Goal: Contribute content

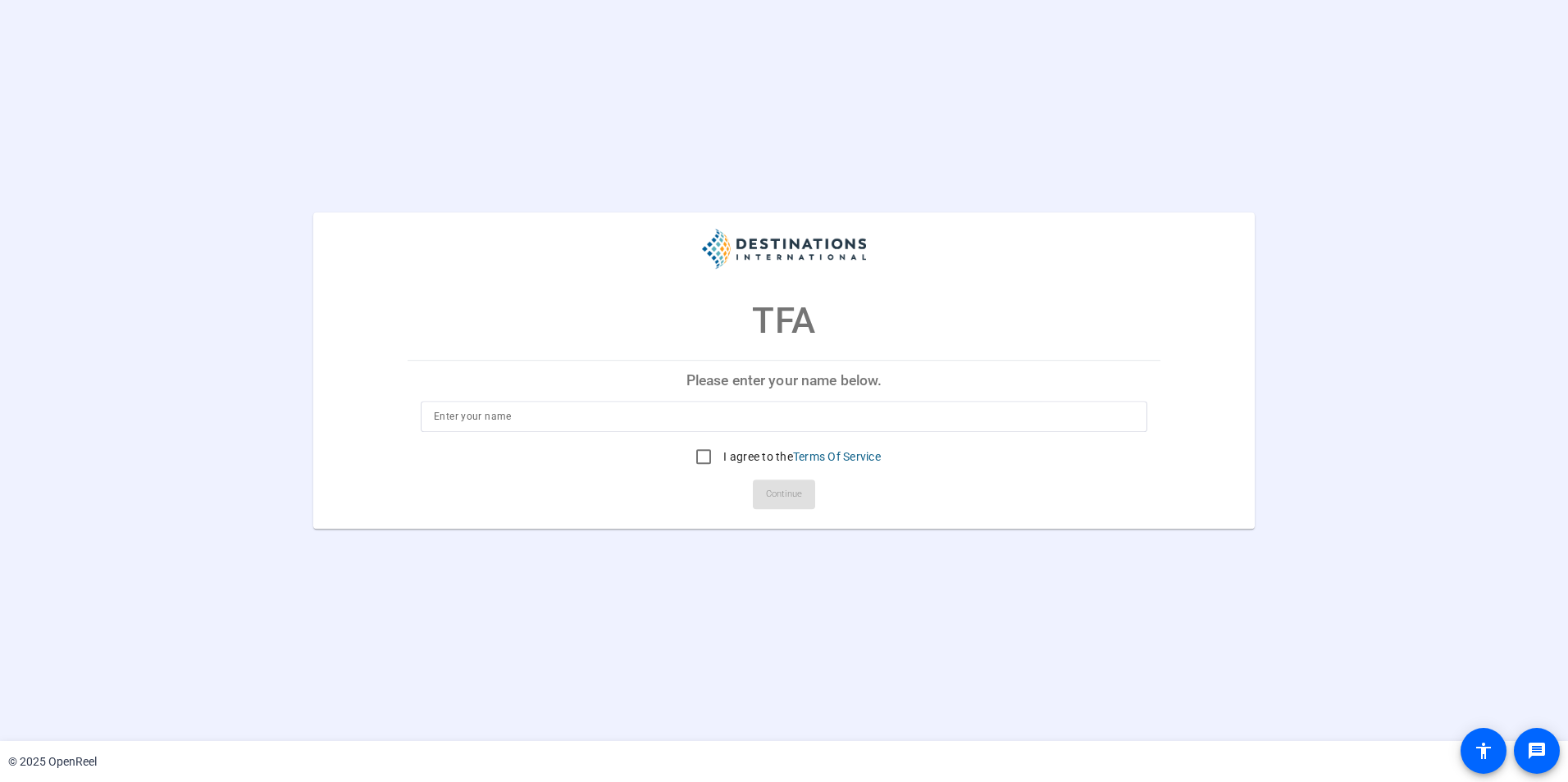
click at [687, 425] on input at bounding box center [783, 416] width 700 height 20
type input "[PERSON_NAME]"
click at [696, 460] on input "I agree to the Terms Of Service" at bounding box center [704, 457] width 33 height 33
checkbox input "true"
click at [783, 492] on span "Continue" at bounding box center [784, 494] width 36 height 25
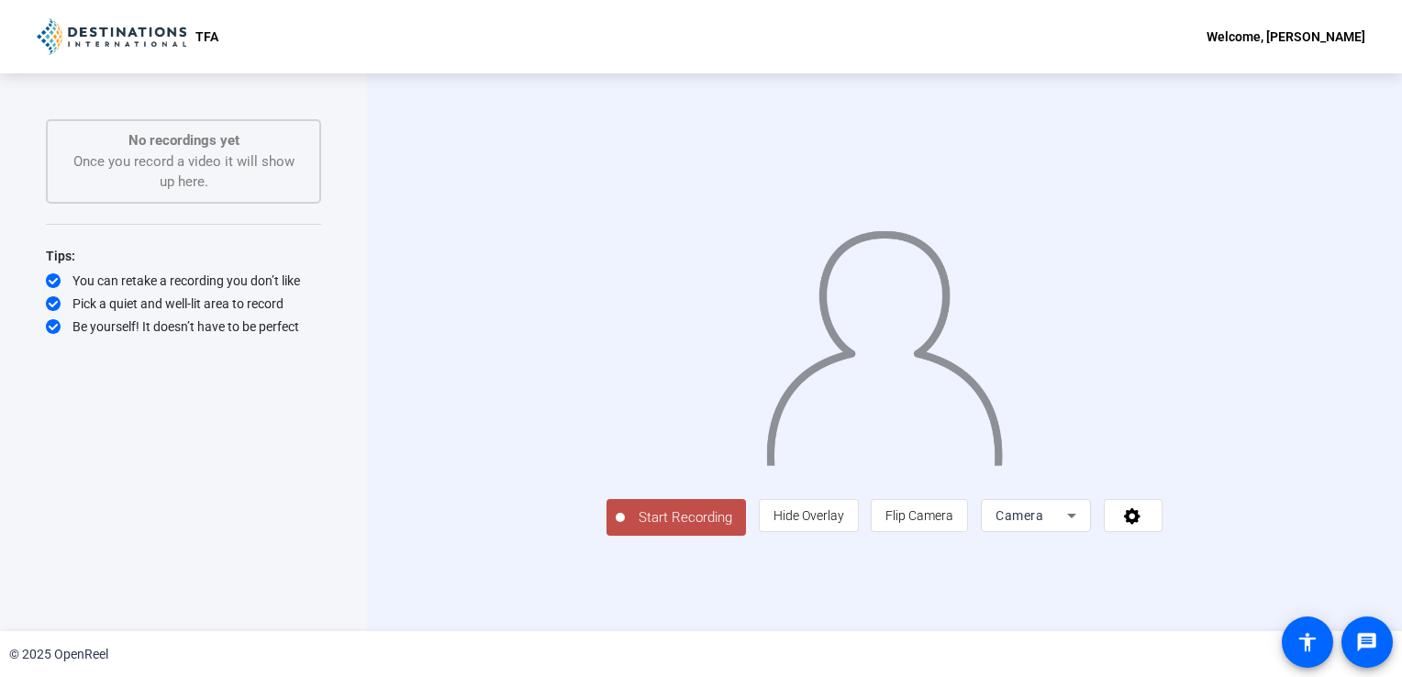
click at [625, 528] on span "Start Recording" at bounding box center [685, 517] width 121 height 21
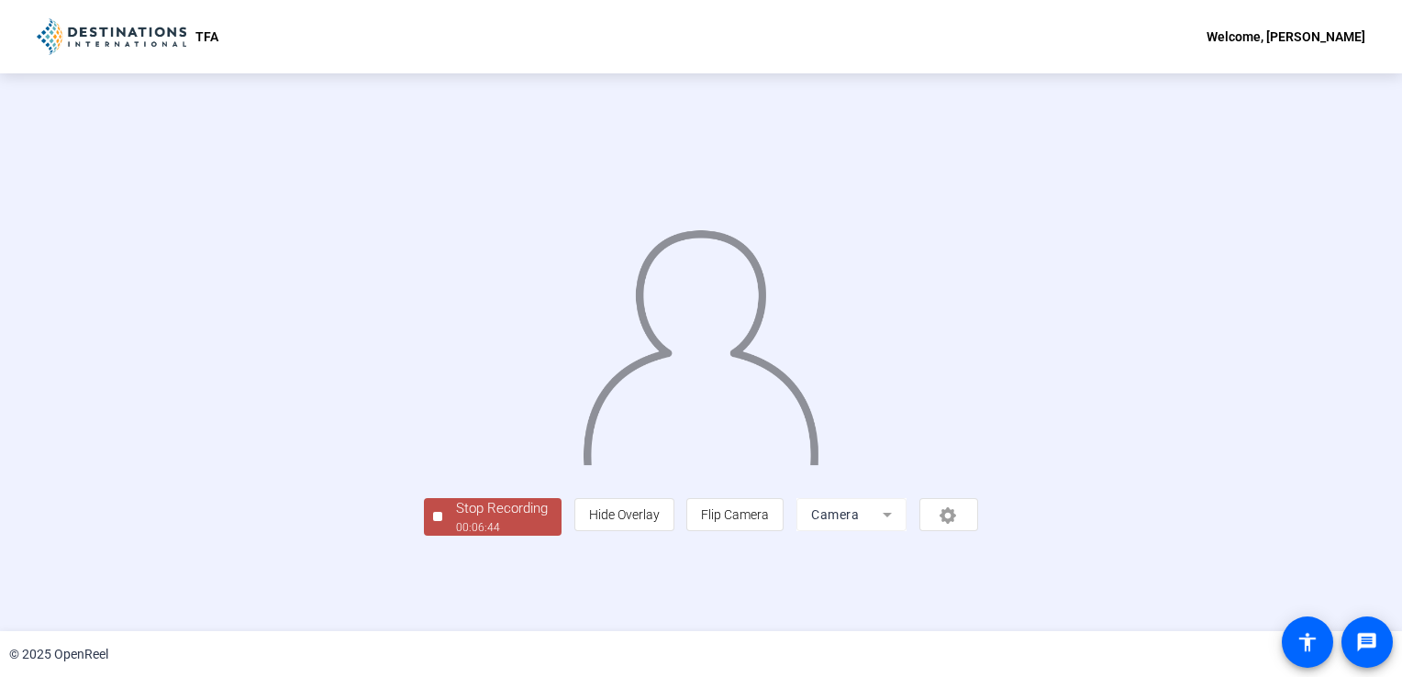
scroll to position [51, 0]
click at [456, 536] on div "00:06:45" at bounding box center [502, 527] width 92 height 17
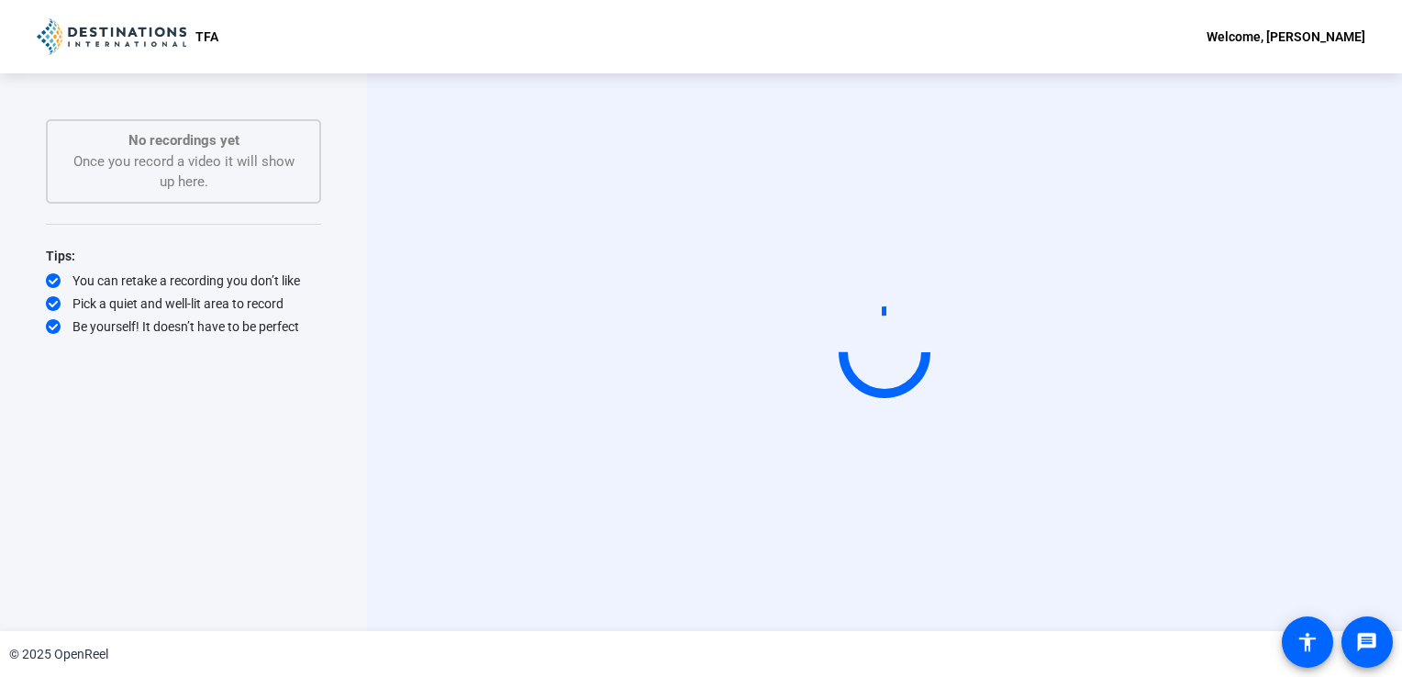
scroll to position [0, 0]
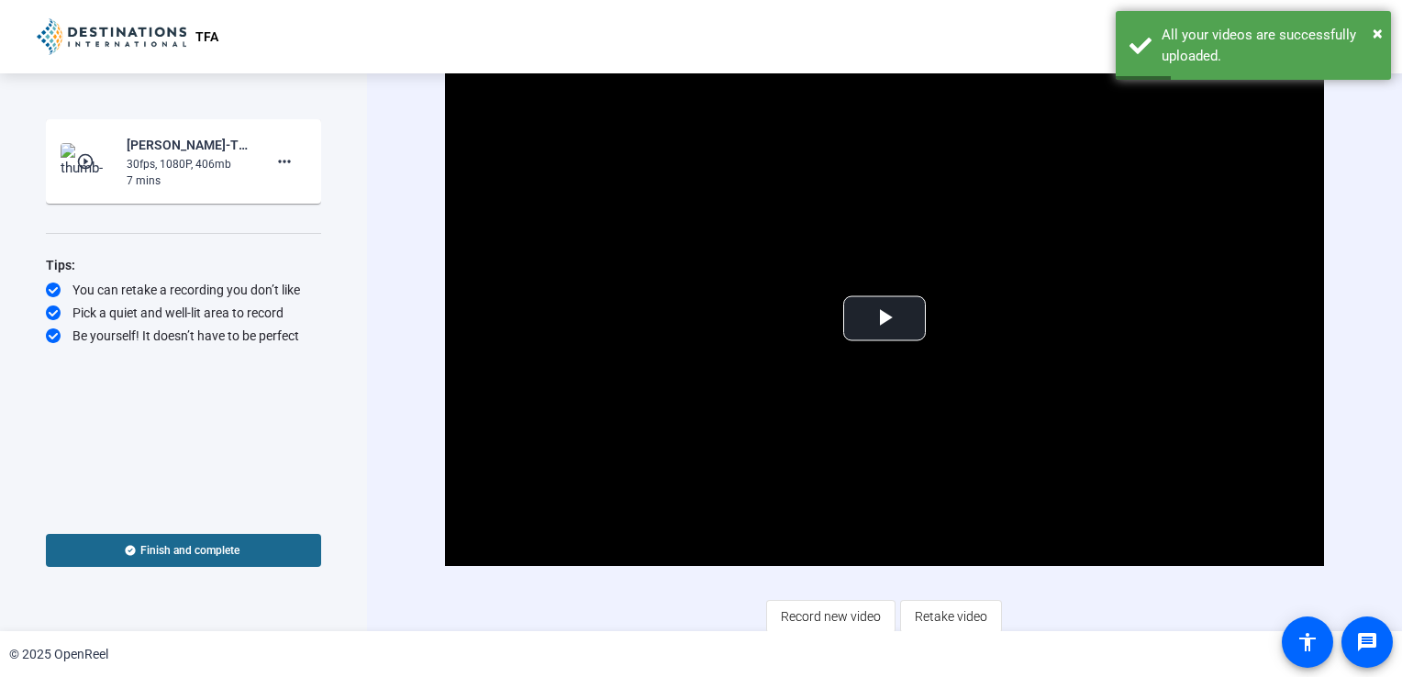
click at [183, 540] on span at bounding box center [183, 550] width 275 height 44
